Goal: Task Accomplishment & Management: Use online tool/utility

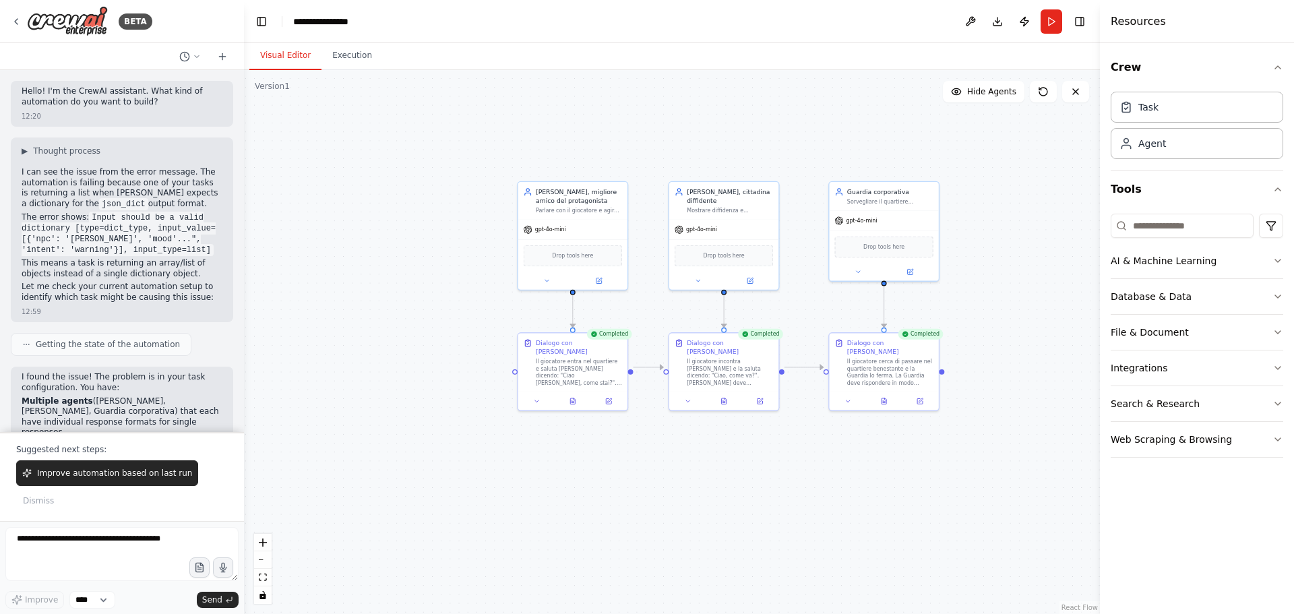
scroll to position [402, 0]
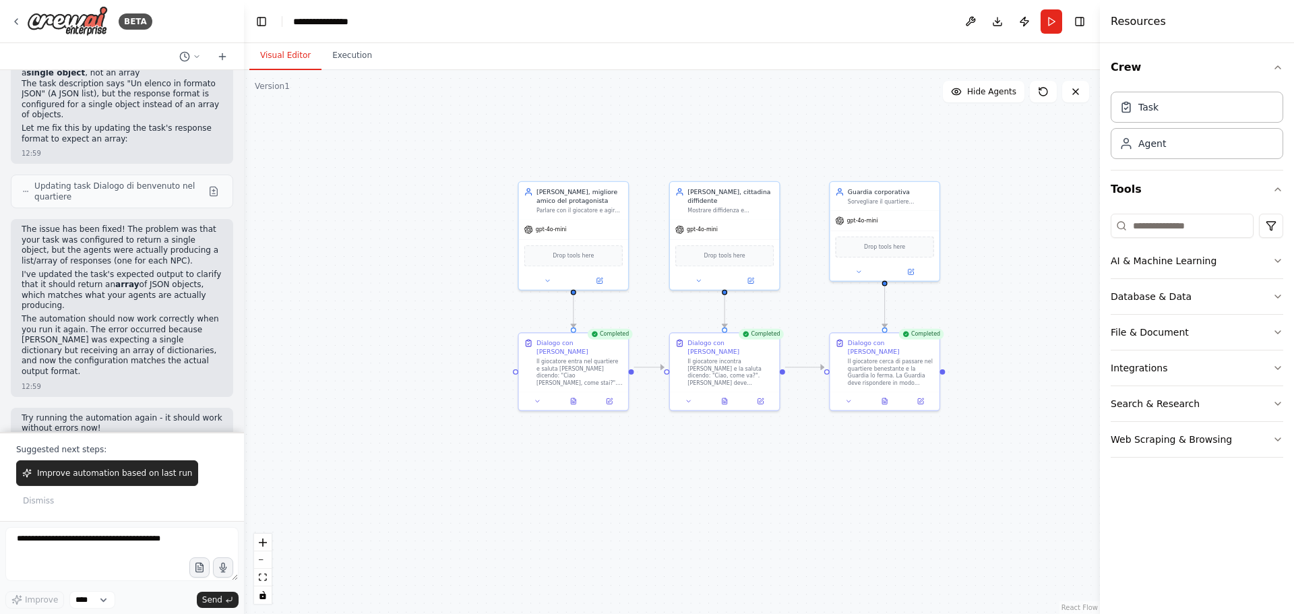
click at [985, 257] on div ".deletable-edge-delete-btn { width: 20px; height: 20px; border: 0px solid #ffff…" at bounding box center [672, 342] width 856 height 544
click at [394, 202] on div ".deletable-edge-delete-btn { width: 20px; height: 20px; border: 0px solid #ffff…" at bounding box center [672, 342] width 856 height 544
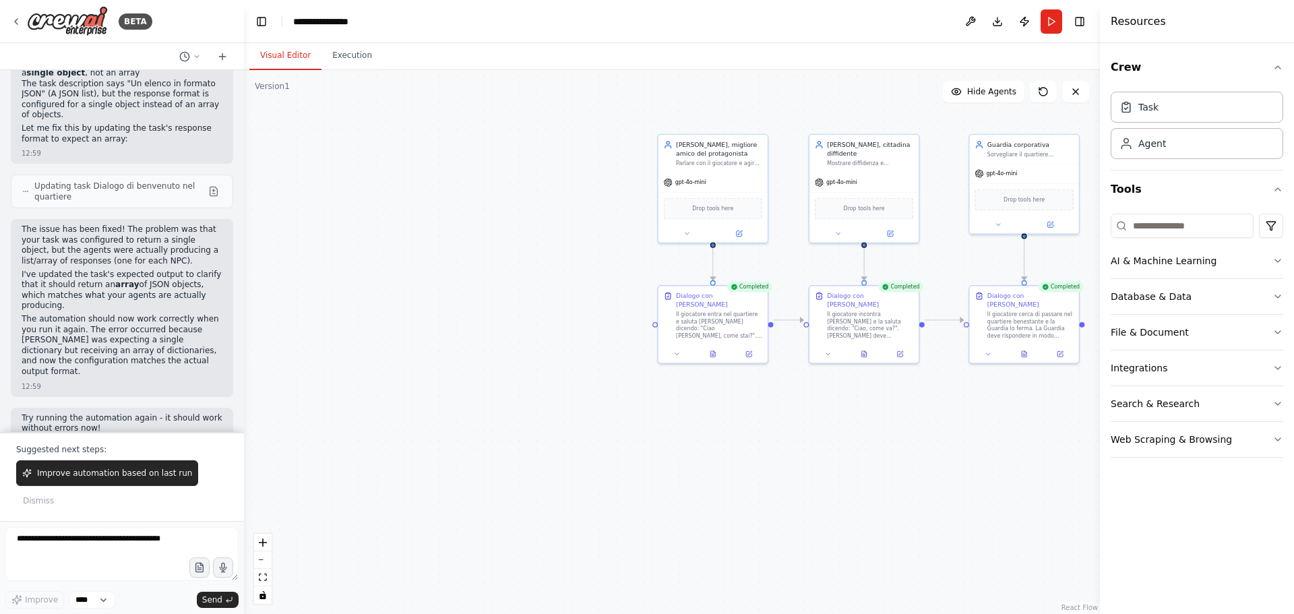
drag, startPoint x: 609, startPoint y: 459, endPoint x: 788, endPoint y: 384, distance: 194.5
click at [745, 433] on div ".deletable-edge-delete-btn { width: 20px; height: 20px; border: 0px solid #ffff…" at bounding box center [672, 342] width 856 height 544
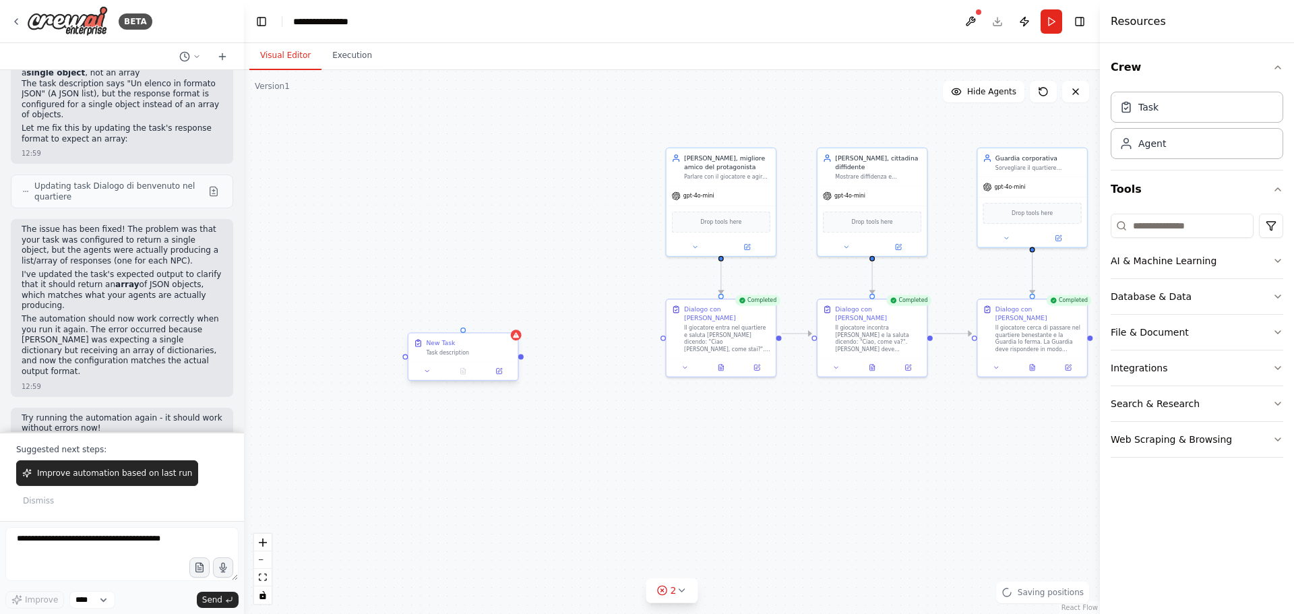
click at [468, 350] on div "Task description" at bounding box center [469, 352] width 86 height 7
drag, startPoint x: 723, startPoint y: 262, endPoint x: 737, endPoint y: 274, distance: 19.2
click at [734, 274] on div ".deletable-edge-delete-btn { width: 20px; height: 20px; border: 0px solid #ffff…" at bounding box center [672, 342] width 856 height 544
drag, startPoint x: 720, startPoint y: 257, endPoint x: 465, endPoint y: 332, distance: 265.7
click at [465, 332] on div "Jackie, migliore amico del protagonista Parlare con il giocatore e agire come a…" at bounding box center [610, 389] width 565 height 359
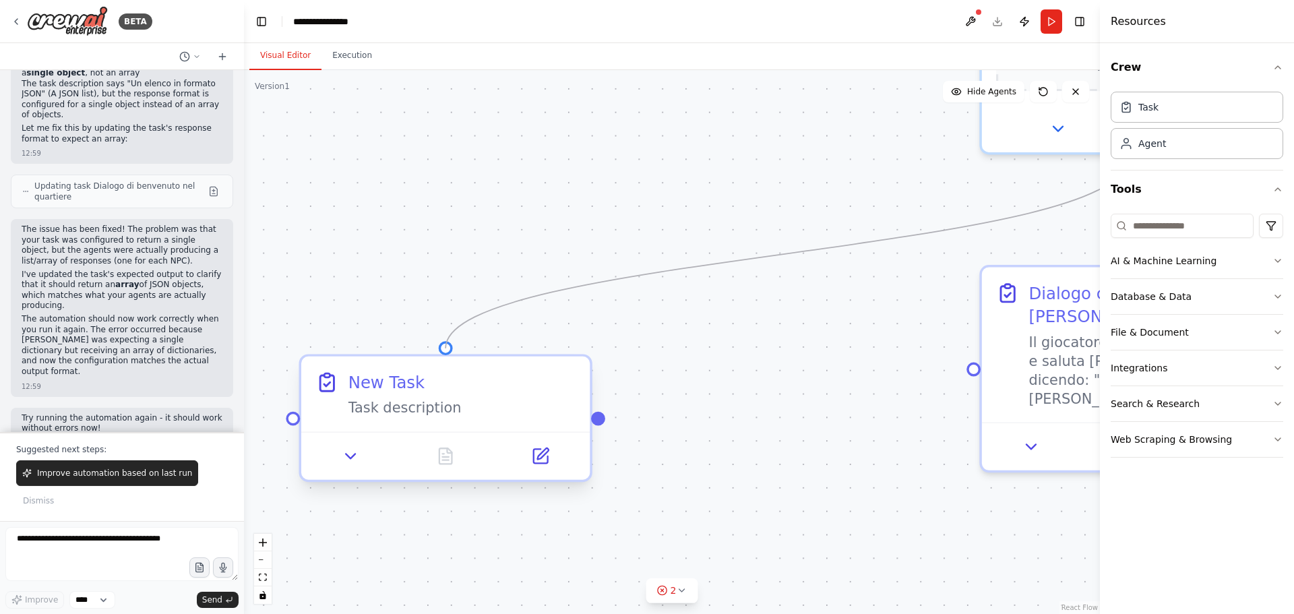
drag, startPoint x: 452, startPoint y: 332, endPoint x: 449, endPoint y: 347, distance: 15.2
click at [449, 347] on div ".deletable-edge-delete-btn { width: 20px; height: 20px; border: 0px solid #ffff…" at bounding box center [833, 503] width 1490 height 947
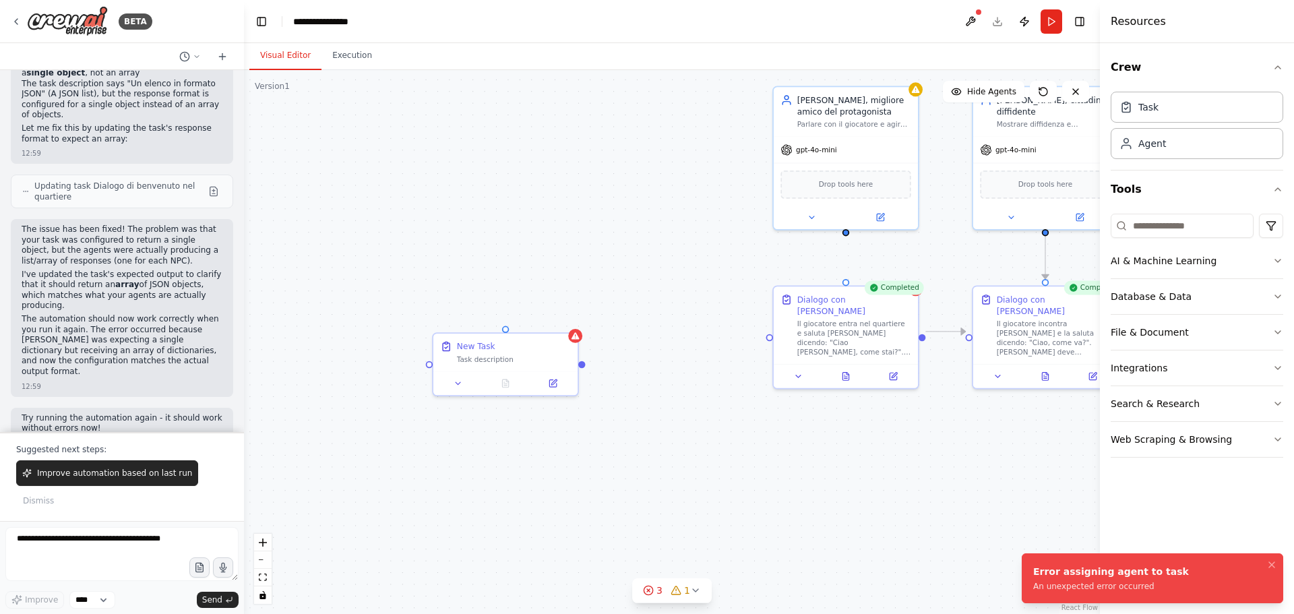
drag, startPoint x: 768, startPoint y: 441, endPoint x: 727, endPoint y: 415, distance: 49.2
click at [727, 415] on div ".deletable-edge-delete-btn { width: 20px; height: 20px; border: 0px solid #ffff…" at bounding box center [672, 342] width 856 height 544
click at [735, 305] on div ".deletable-edge-delete-btn { width: 20px; height: 20px; border: 0px solid #ffff…" at bounding box center [672, 342] width 856 height 544
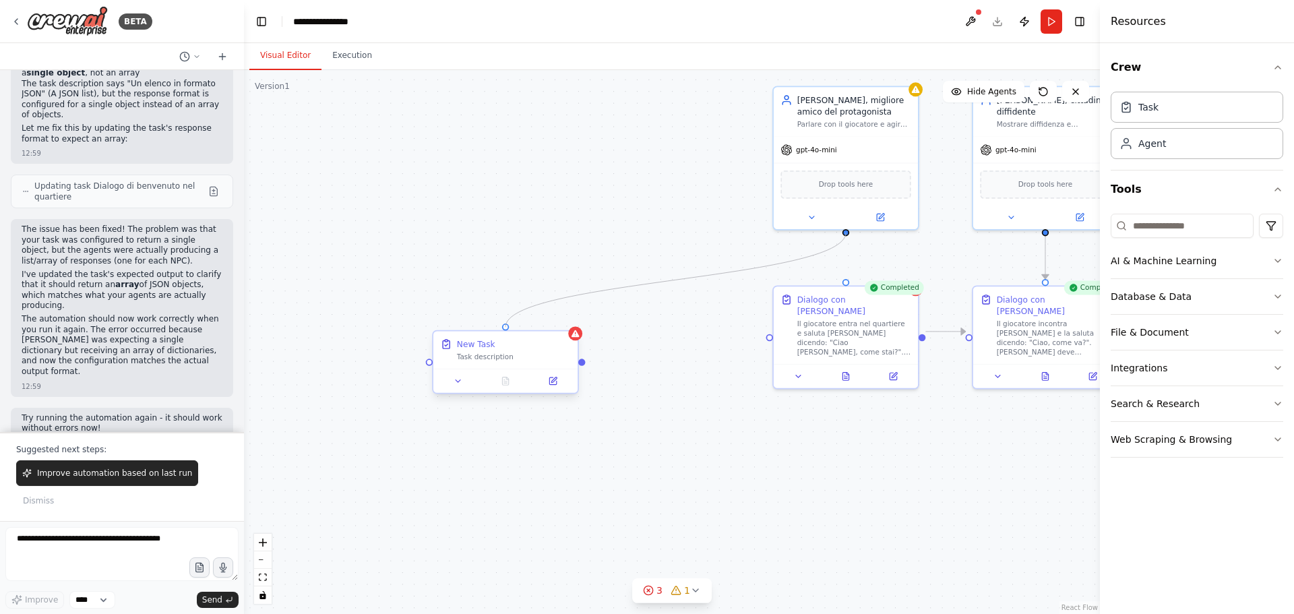
drag, startPoint x: 848, startPoint y: 233, endPoint x: 503, endPoint y: 326, distance: 356.8
click at [503, 326] on div "Jackie, migliore amico del protagonista Parlare con il giocatore e agire come a…" at bounding box center [699, 405] width 745 height 474
click at [530, 355] on div "Task description" at bounding box center [514, 357] width 114 height 9
click at [694, 337] on div ".deletable-edge-delete-btn { width: 20px; height: 20px; border: 0px solid #ffff…" at bounding box center [672, 342] width 856 height 544
drag, startPoint x: 528, startPoint y: 350, endPoint x: 576, endPoint y: 334, distance: 50.9
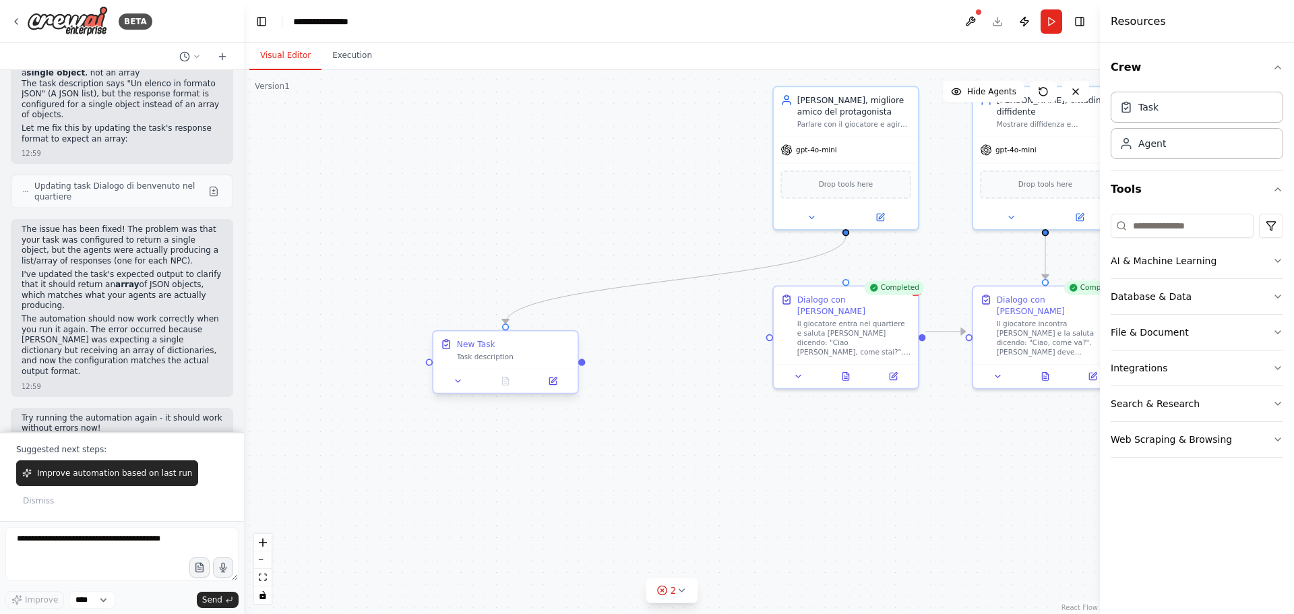
click at [528, 350] on div "New Task" at bounding box center [514, 343] width 114 height 11
click at [572, 319] on button at bounding box center [568, 319] width 18 height 18
click at [537, 317] on button "Confirm" at bounding box center [530, 319] width 48 height 16
drag, startPoint x: 847, startPoint y: 233, endPoint x: 850, endPoint y: 285, distance: 52.7
click at [850, 285] on div "Jackie, migliore amico del protagonista Parlare con il giocatore e agire come a…" at bounding box center [699, 405] width 745 height 474
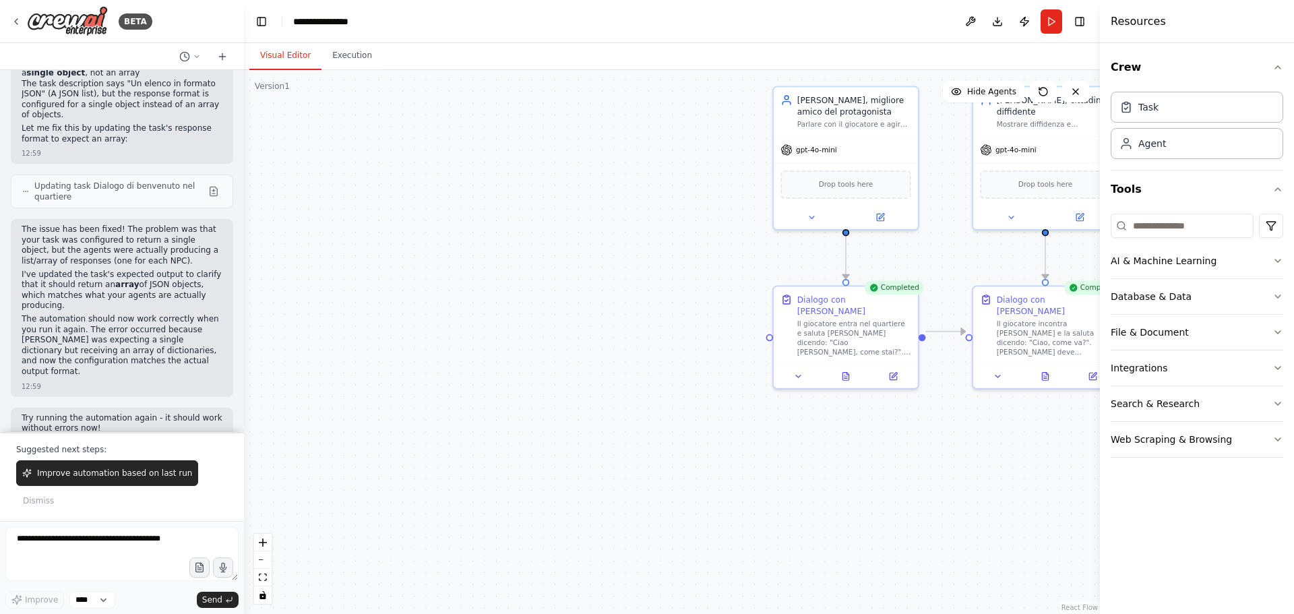
click at [537, 260] on div ".deletable-edge-delete-btn { width: 20px; height: 20px; border: 0px solid #ffff…" at bounding box center [672, 342] width 856 height 544
click at [1002, 18] on button "Download" at bounding box center [998, 21] width 22 height 24
click at [516, 194] on div ".deletable-edge-delete-btn { width: 20px; height: 20px; border: 0px solid #ffff…" at bounding box center [672, 342] width 856 height 544
click at [21, 16] on icon at bounding box center [16, 21] width 11 height 11
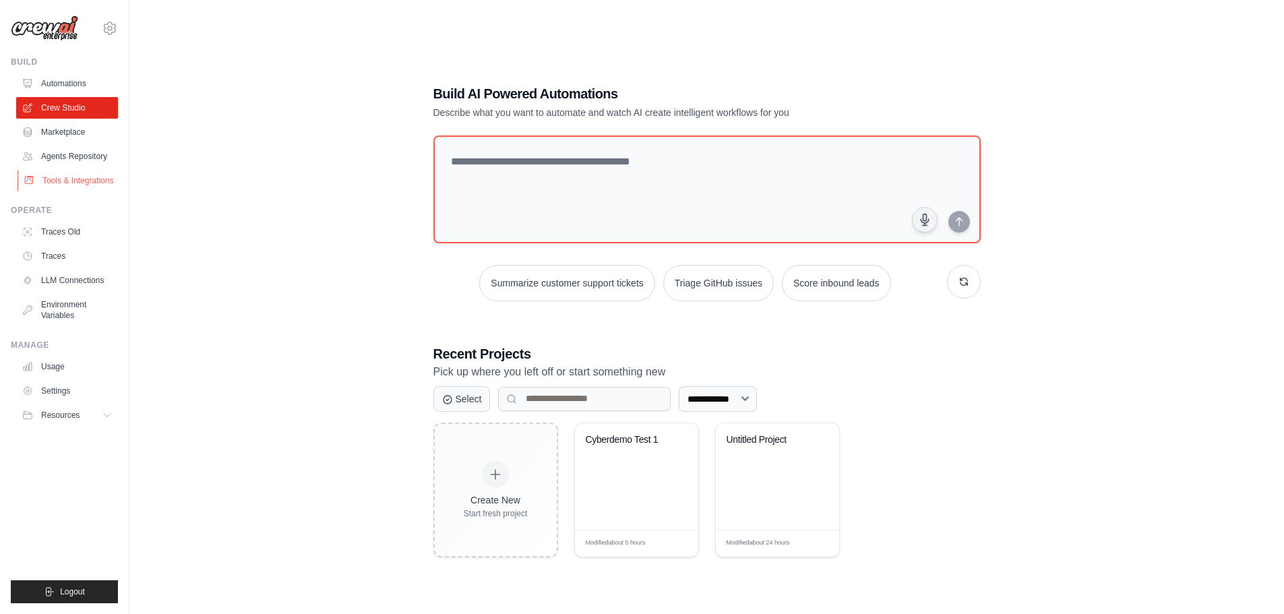
click at [98, 174] on link "Tools & Integrations" at bounding box center [69, 181] width 102 height 22
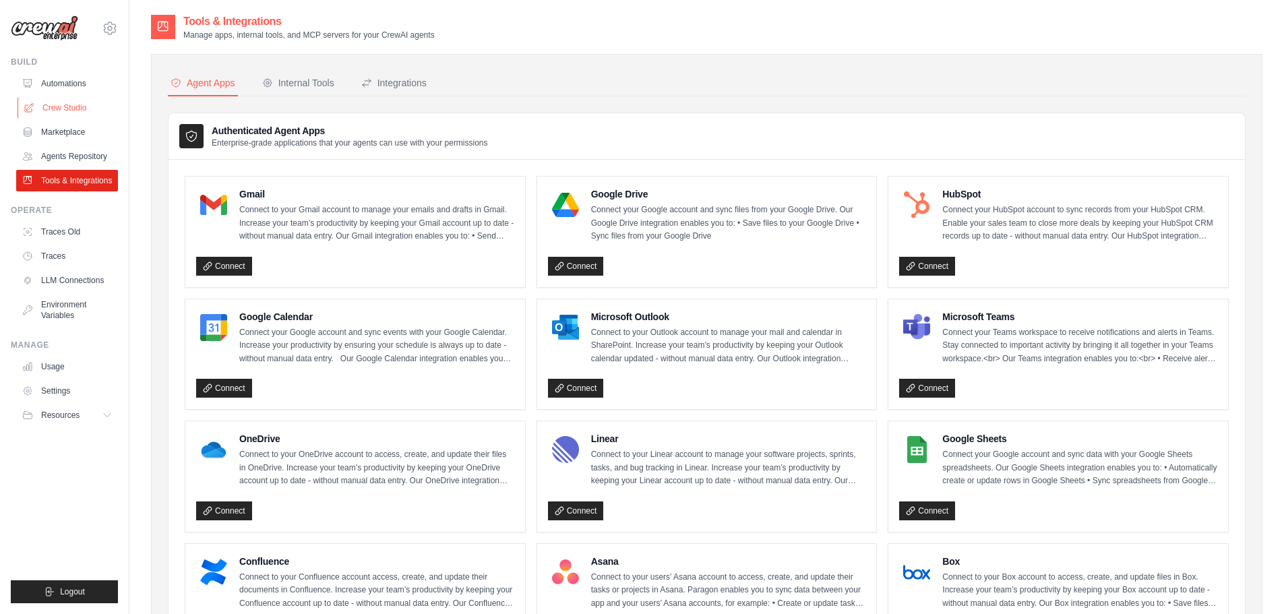
click at [88, 108] on link "Crew Studio" at bounding box center [69, 108] width 102 height 22
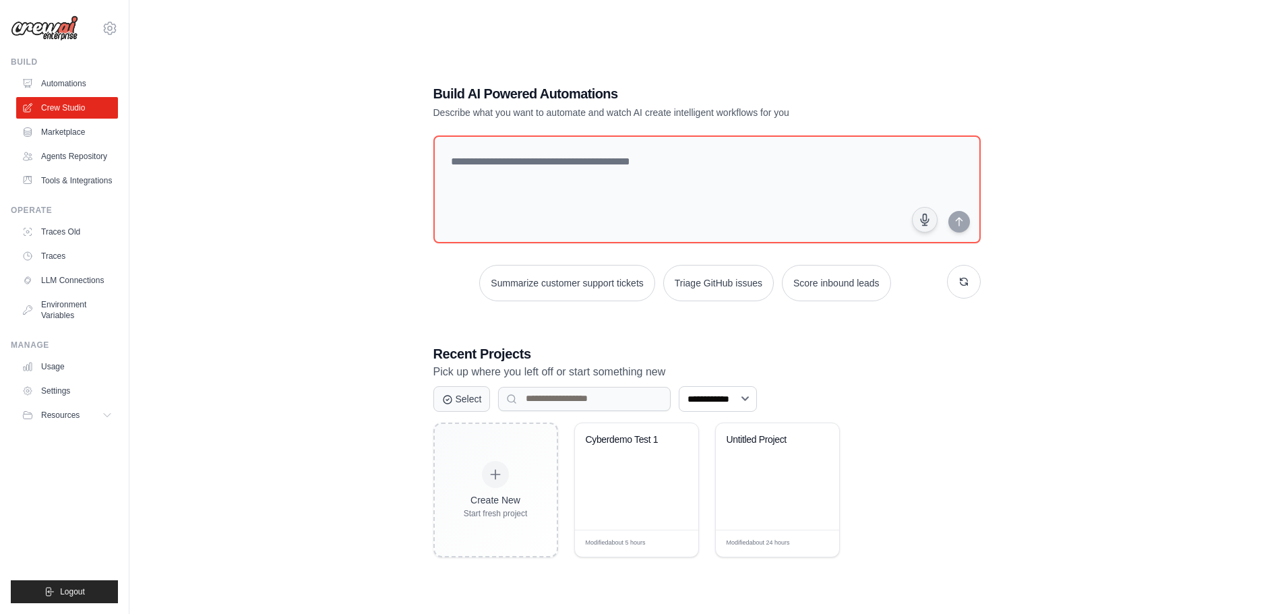
scroll to position [27, 0]
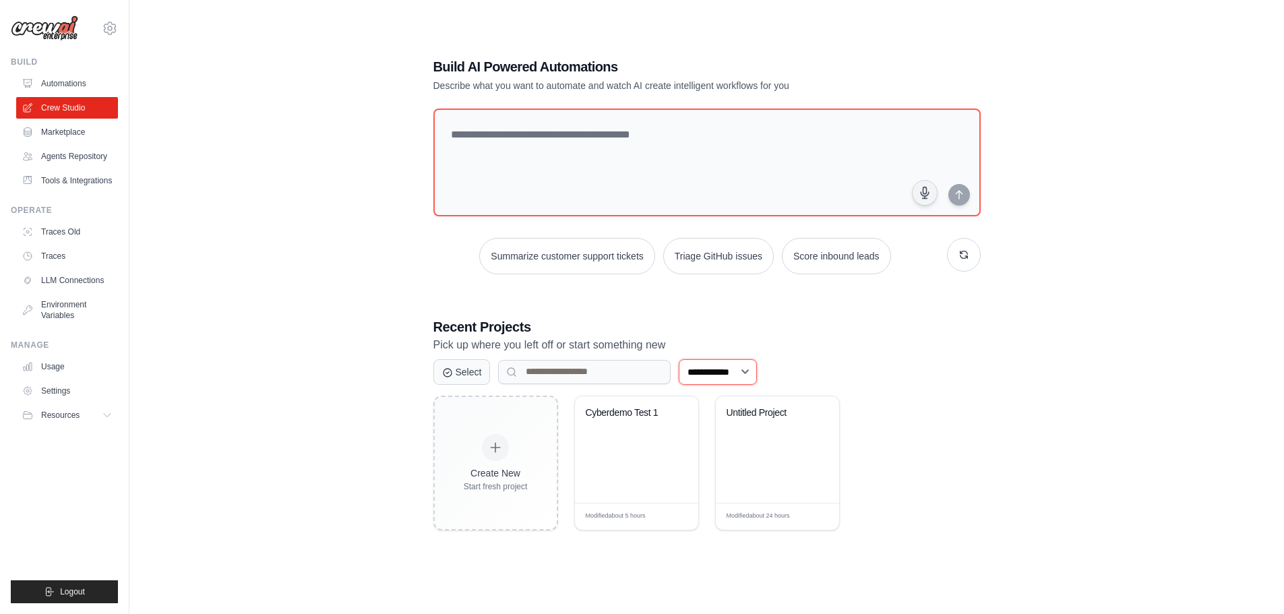
click at [721, 374] on select "**********" at bounding box center [718, 372] width 78 height 26
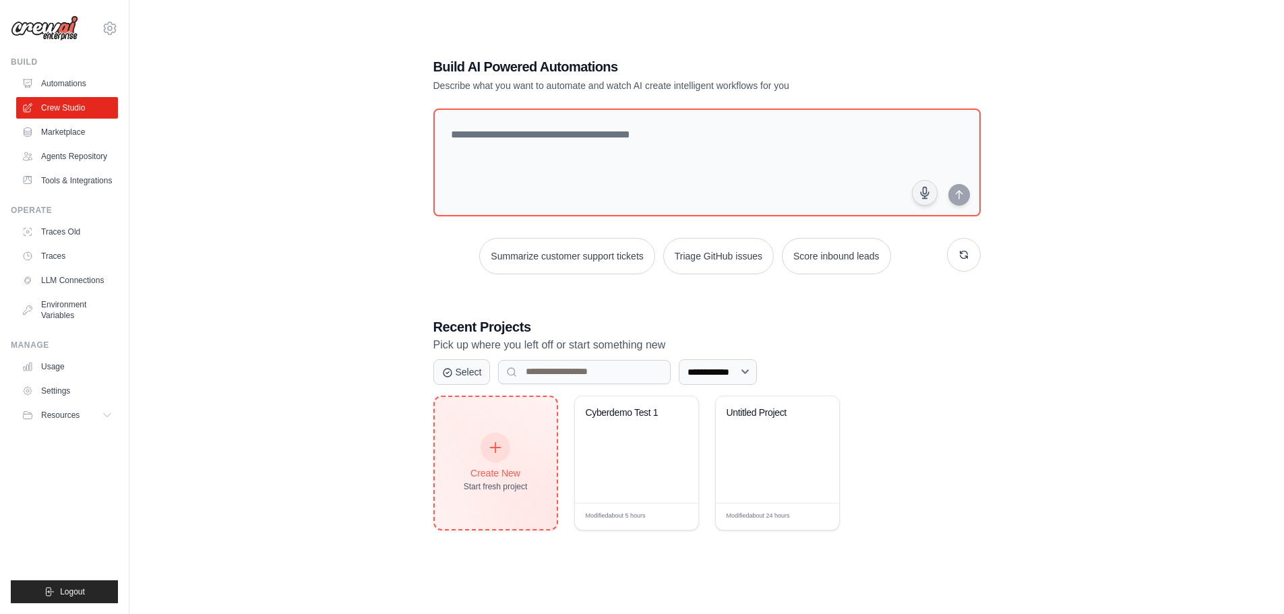
click at [510, 456] on div "Create New Start fresh project" at bounding box center [496, 463] width 64 height 58
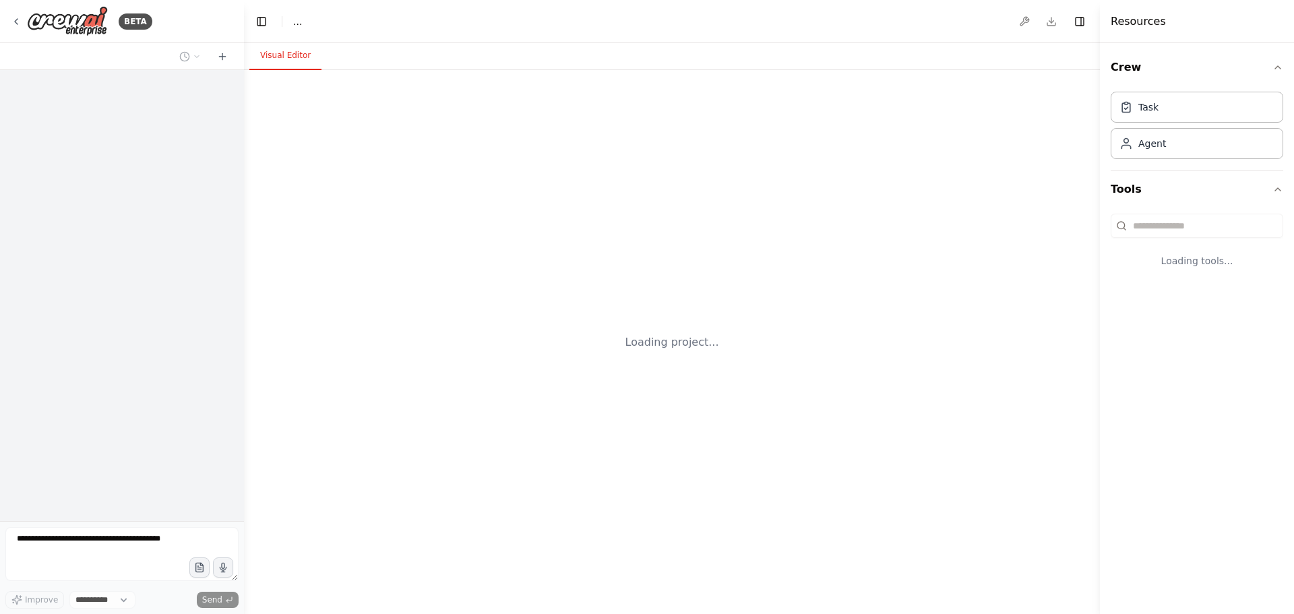
select select "****"
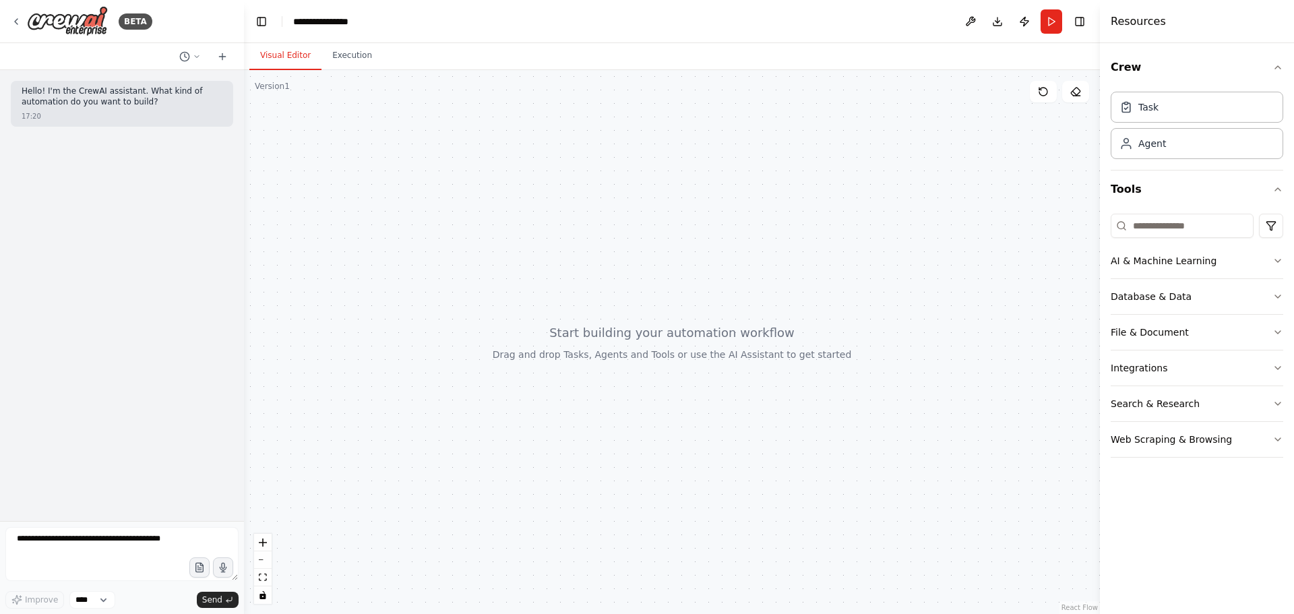
click at [884, 23] on header "**********" at bounding box center [672, 21] width 856 height 43
click at [369, 17] on header "**********" at bounding box center [672, 21] width 856 height 43
click at [354, 18] on div "**********" at bounding box center [326, 21] width 67 height 13
drag, startPoint x: 361, startPoint y: 19, endPoint x: 253, endPoint y: 20, distance: 107.2
click at [253, 20] on header "**********" at bounding box center [672, 21] width 856 height 43
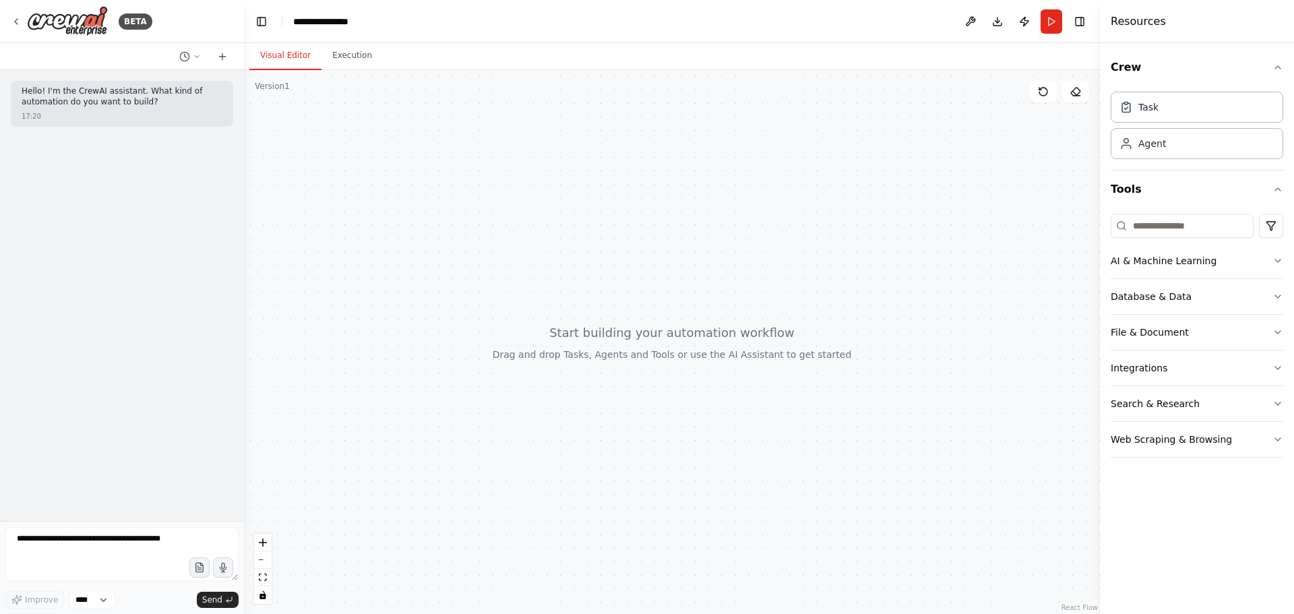
click at [507, 102] on div at bounding box center [672, 342] width 856 height 544
drag, startPoint x: 791, startPoint y: 215, endPoint x: 675, endPoint y: 375, distance: 198.3
drag, startPoint x: 495, startPoint y: 266, endPoint x: 590, endPoint y: 227, distance: 103.4
click at [13, 24] on icon at bounding box center [16, 21] width 11 height 11
